Goal: Information Seeking & Learning: Stay updated

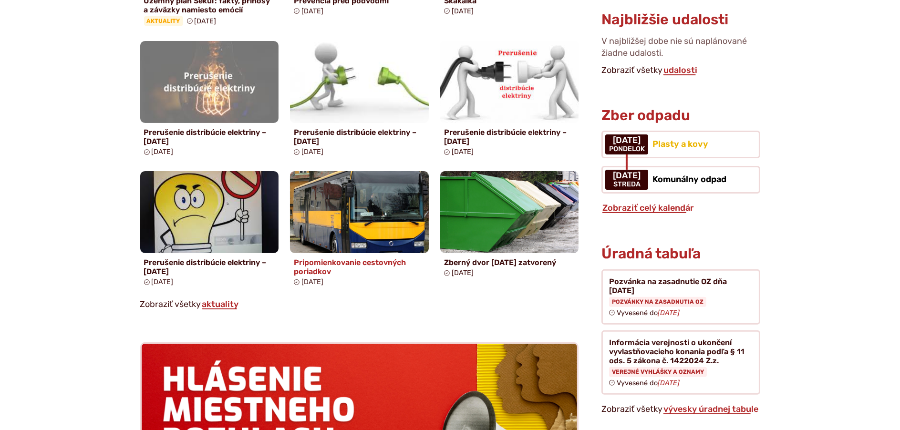
scroll to position [620, 0]
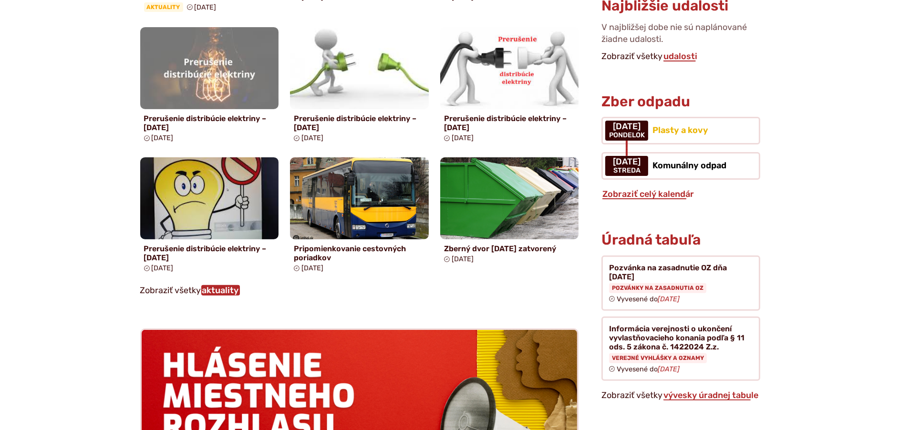
click at [226, 292] on link "aktuality" at bounding box center [220, 290] width 39 height 10
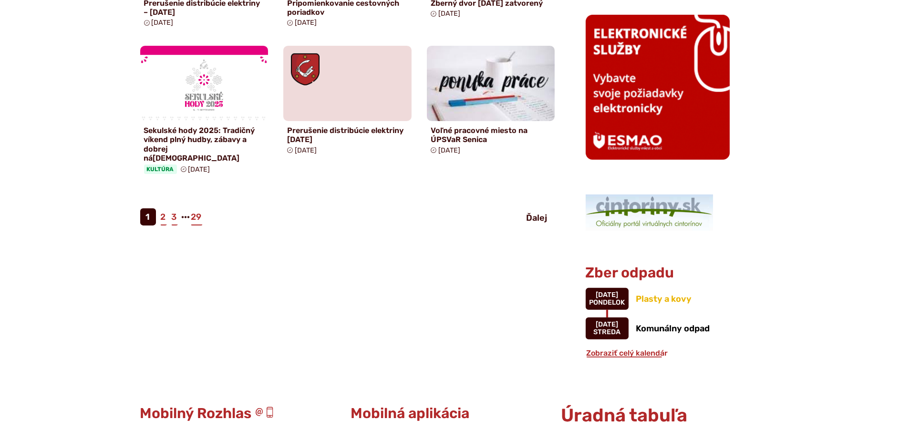
scroll to position [716, 0]
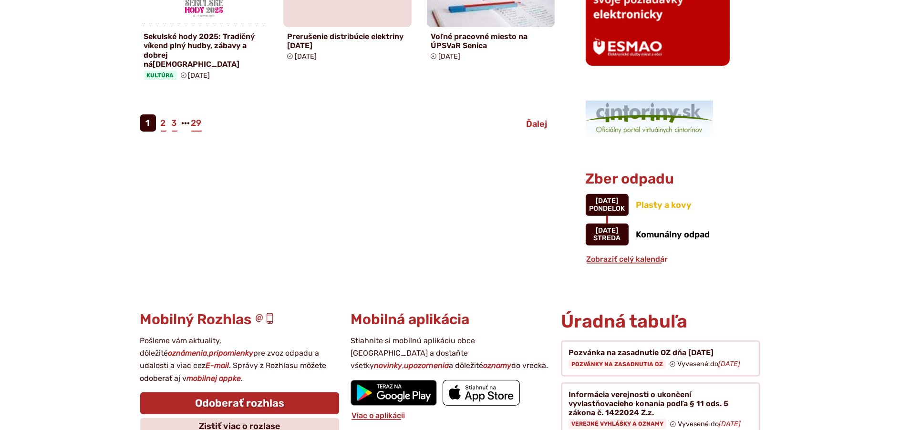
click at [536, 119] on span "Ďalej" at bounding box center [537, 124] width 21 height 10
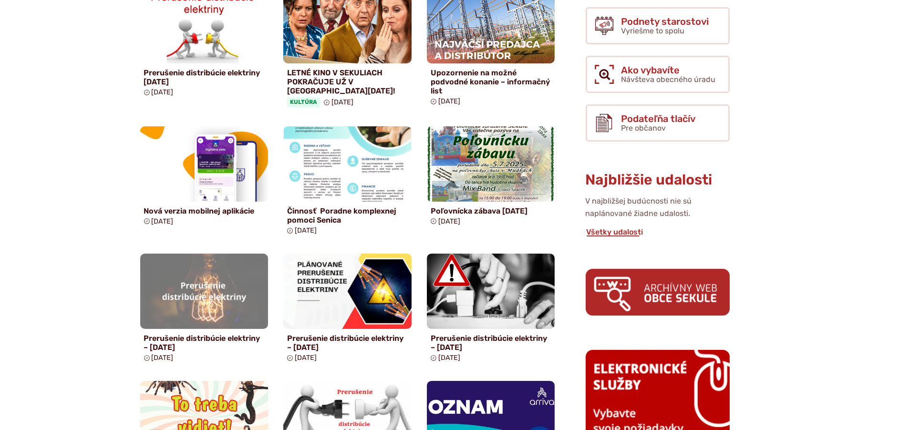
scroll to position [477, 0]
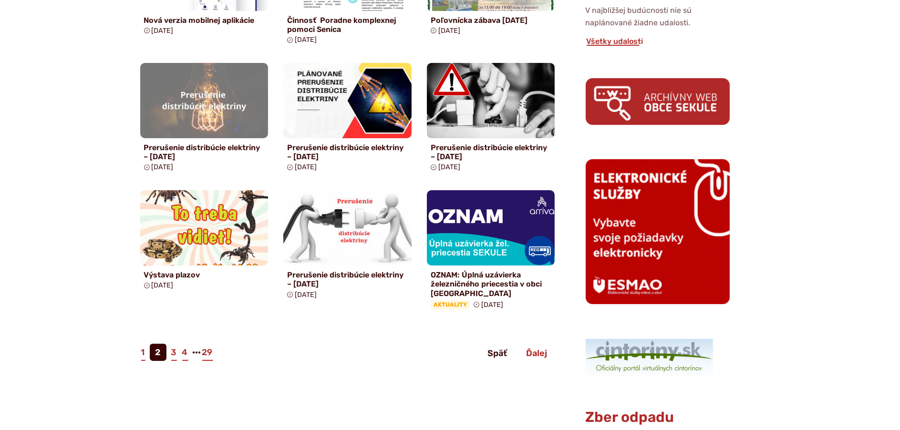
click at [536, 353] on span "Ďalej" at bounding box center [537, 353] width 21 height 10
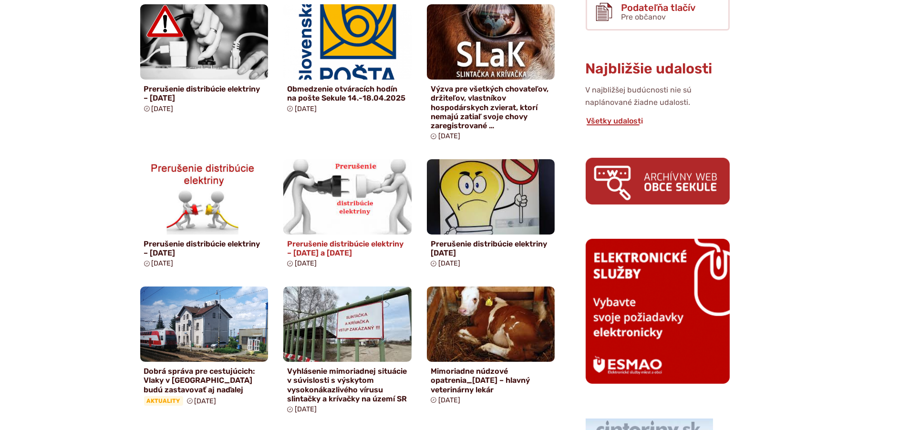
scroll to position [477, 0]
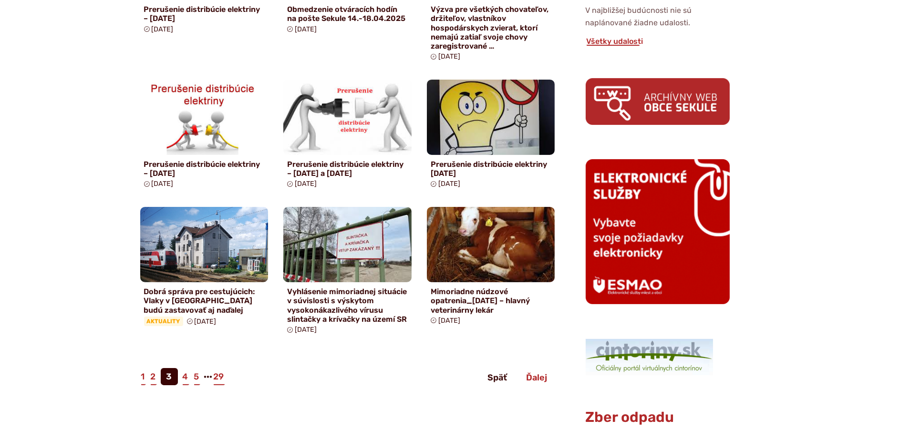
click at [536, 380] on span "Ďalej" at bounding box center [537, 378] width 21 height 10
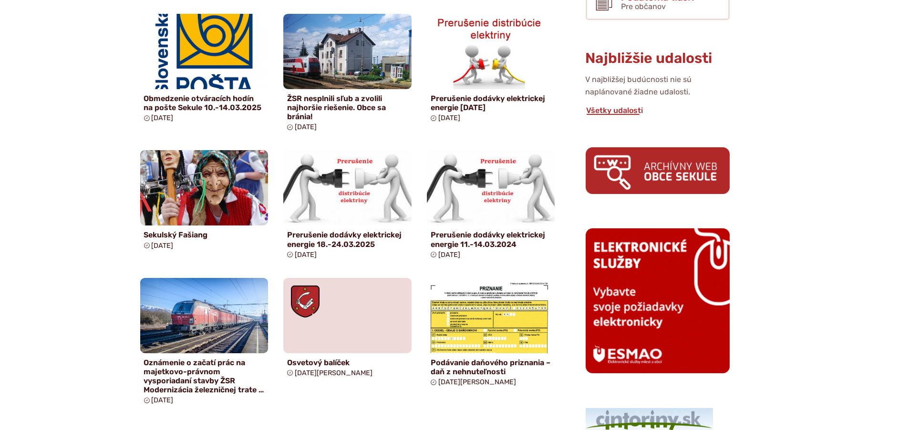
scroll to position [477, 0]
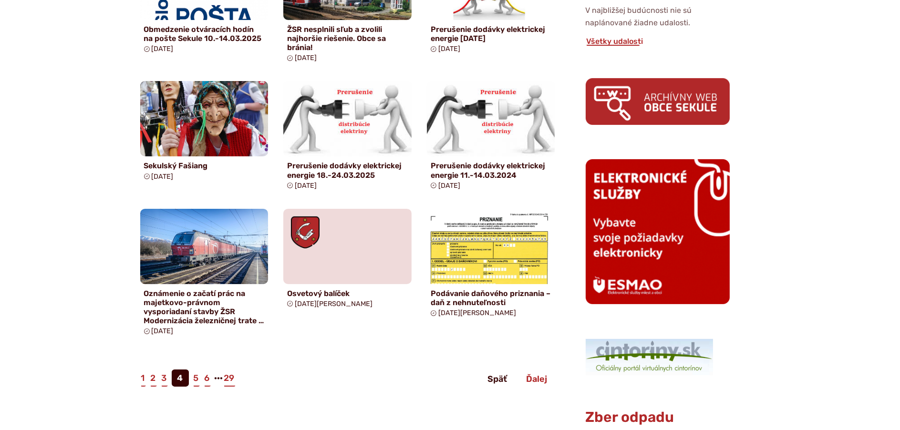
click at [539, 384] on span "Ďalej" at bounding box center [537, 379] width 21 height 10
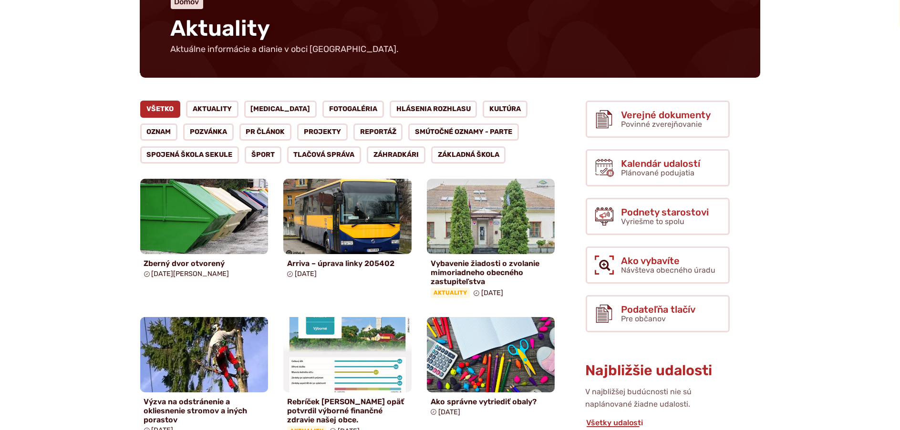
scroll to position [239, 0]
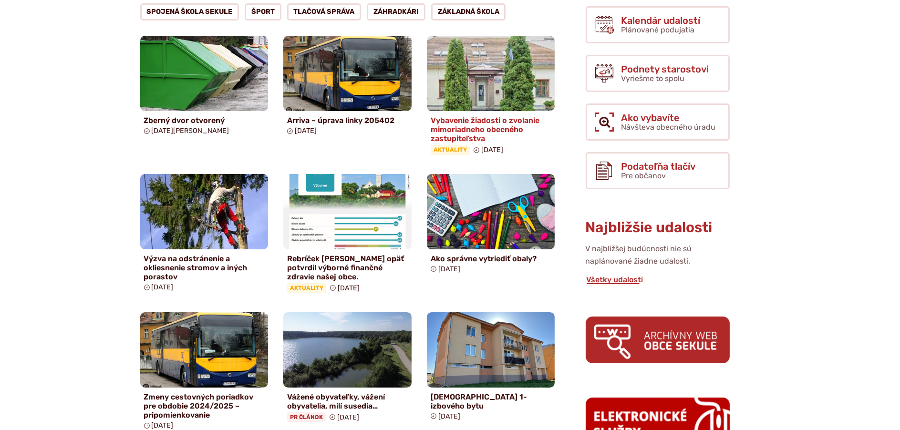
click at [473, 125] on h4 "Vybavenie žiadosti o zvolanie mimoriadneho obecného zastupiteľstva" at bounding box center [491, 130] width 121 height 28
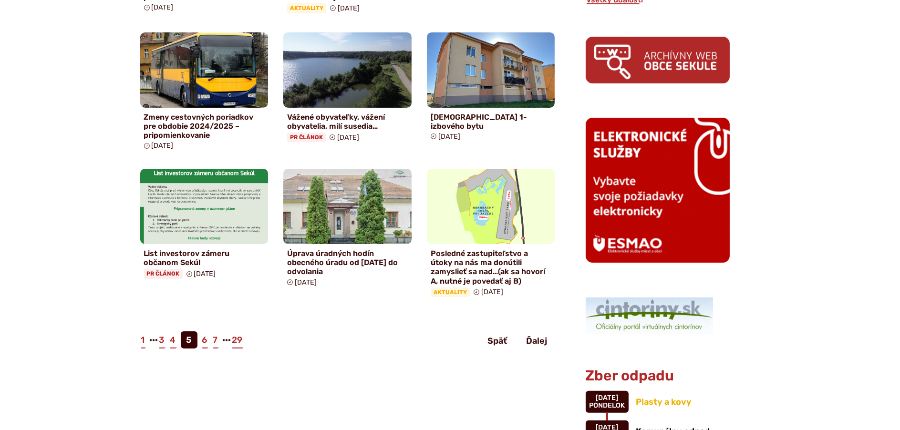
scroll to position [620, 0]
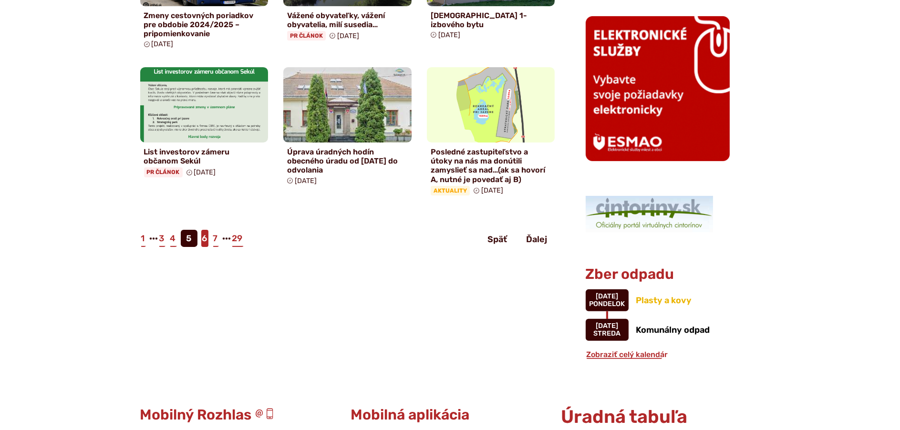
click at [203, 241] on link "6" at bounding box center [204, 238] width 7 height 17
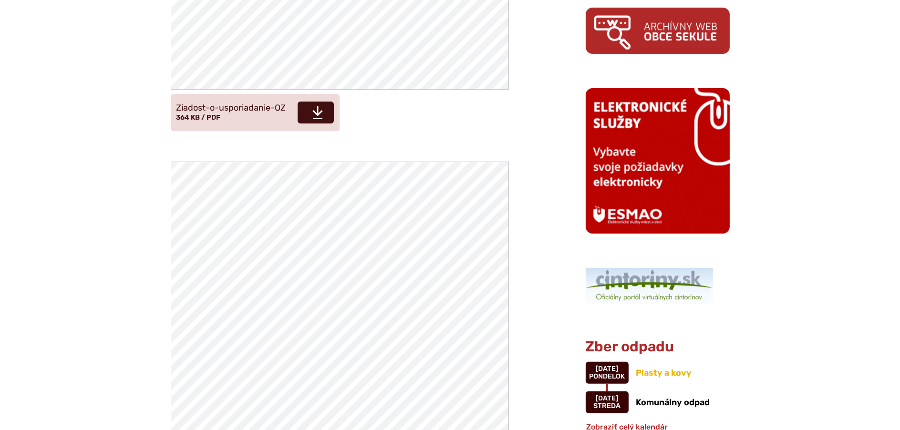
scroll to position [859, 0]
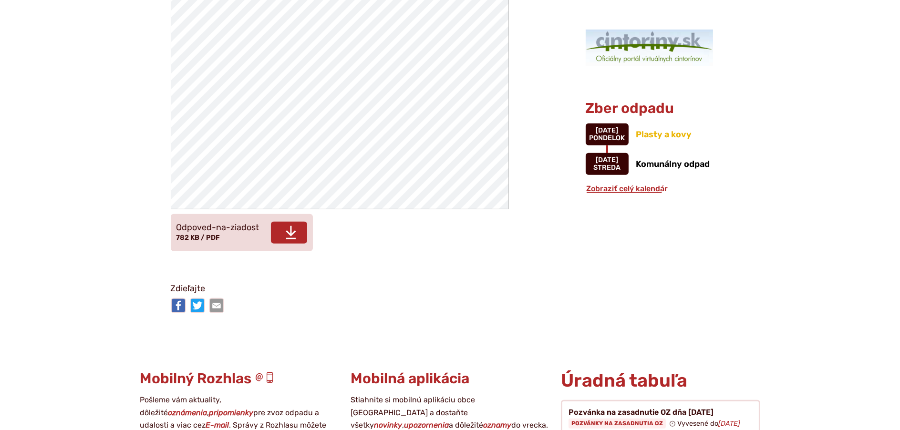
click at [282, 235] on span "Stiahnuť" at bounding box center [289, 233] width 36 height 22
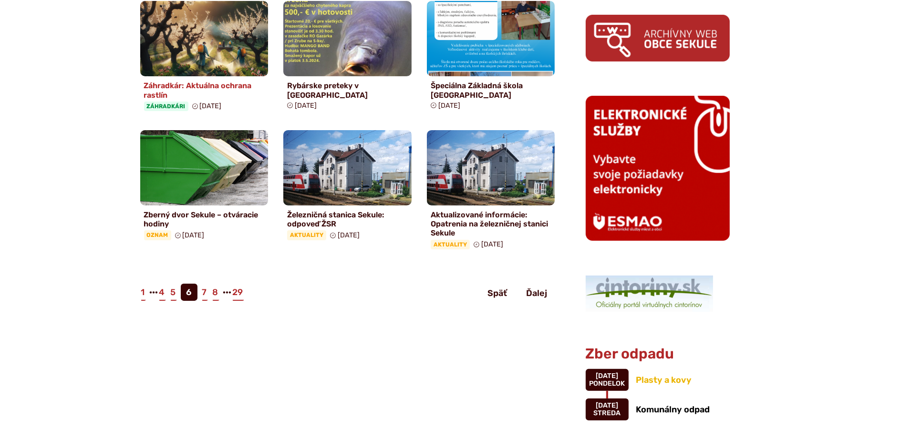
scroll to position [572, 0]
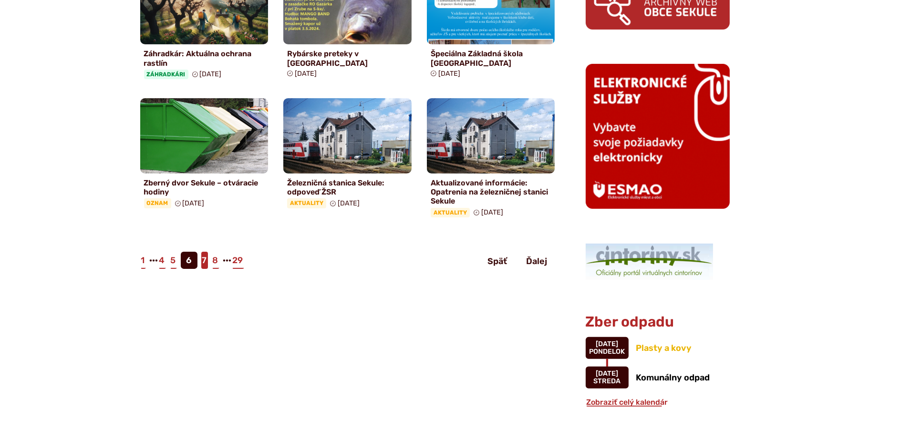
click at [205, 260] on link "7" at bounding box center [204, 260] width 7 height 17
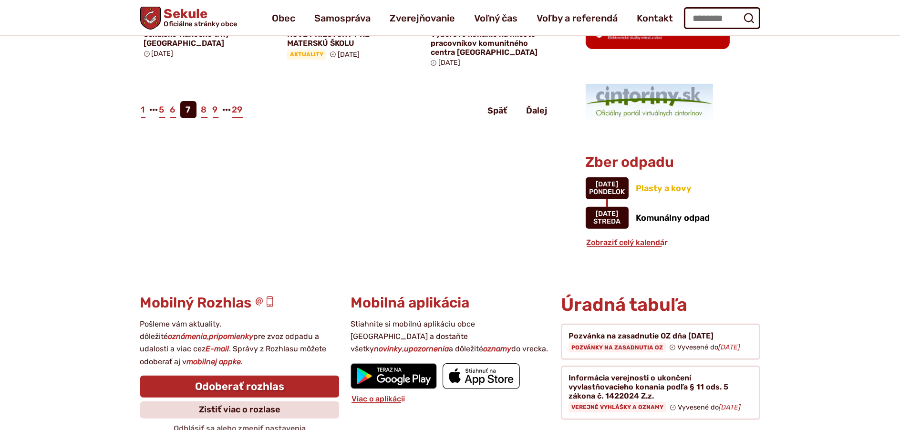
scroll to position [716, 0]
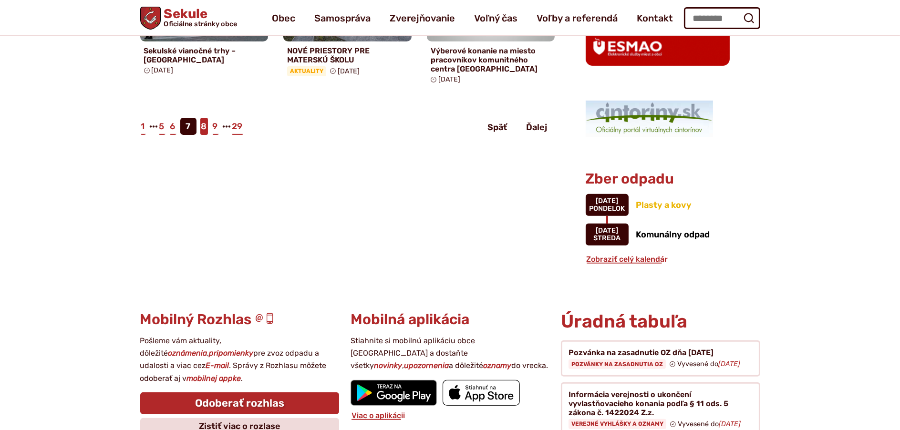
click at [205, 118] on link "8" at bounding box center [204, 126] width 8 height 17
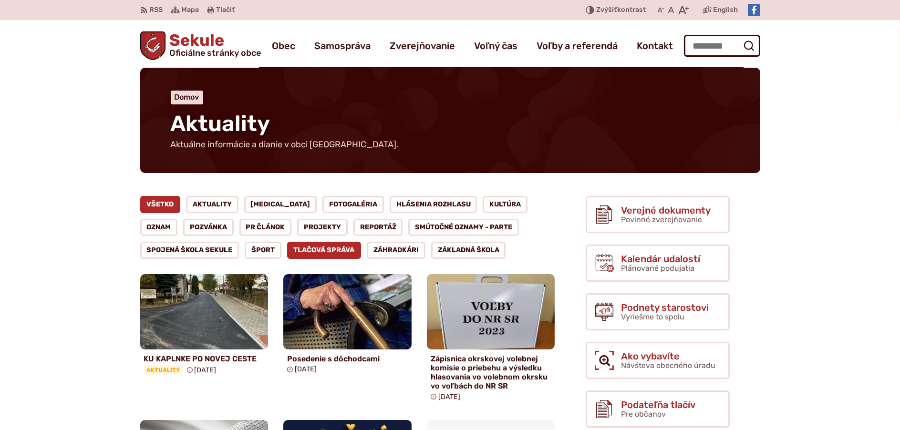
click at [304, 246] on link "Tlačová správa" at bounding box center [324, 250] width 74 height 17
